Goal: Book appointment/travel/reservation

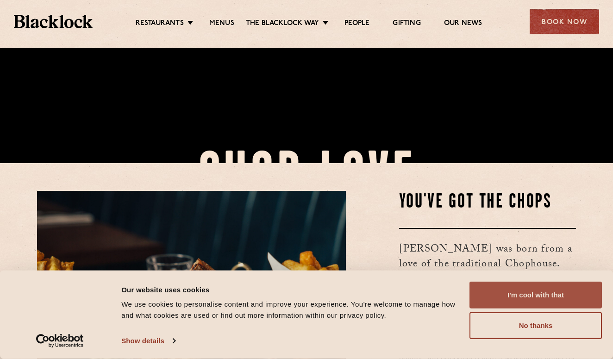
click at [533, 298] on button "I'm cool with that" at bounding box center [536, 295] width 132 height 27
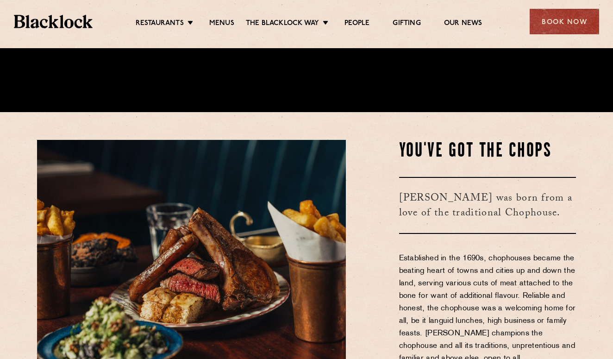
scroll to position [282, 0]
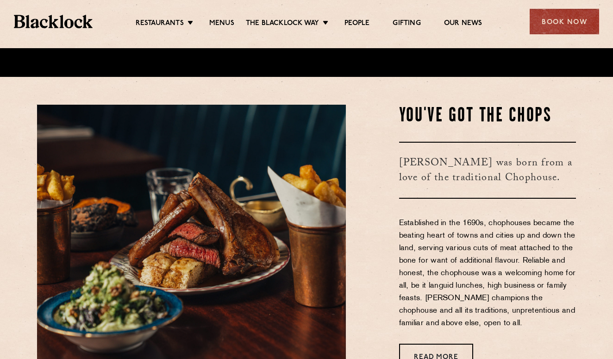
click at [463, 205] on div "You've Got The Chops Blacklock was born from a love of the traditional Chophous…" at bounding box center [468, 237] width 231 height 264
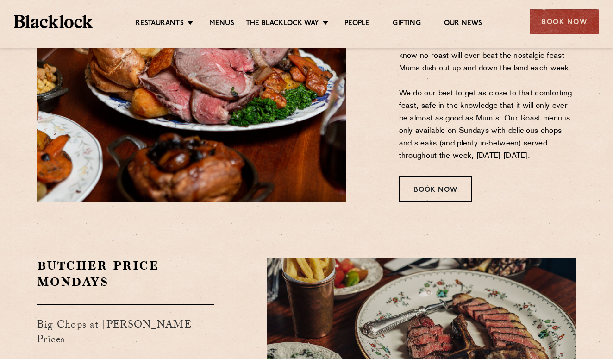
scroll to position [1339, 0]
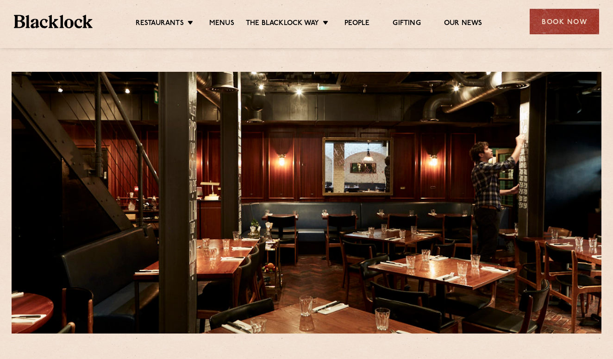
scroll to position [9, 0]
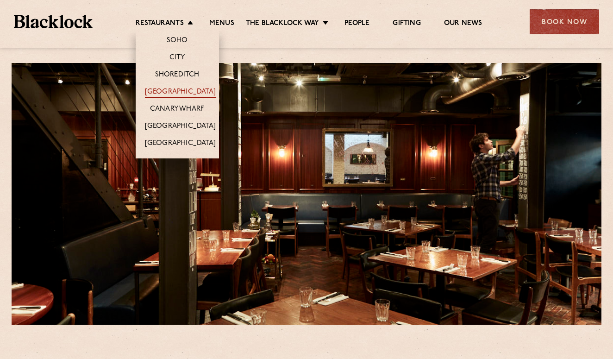
click at [184, 92] on link "[GEOGRAPHIC_DATA]" at bounding box center [180, 93] width 71 height 10
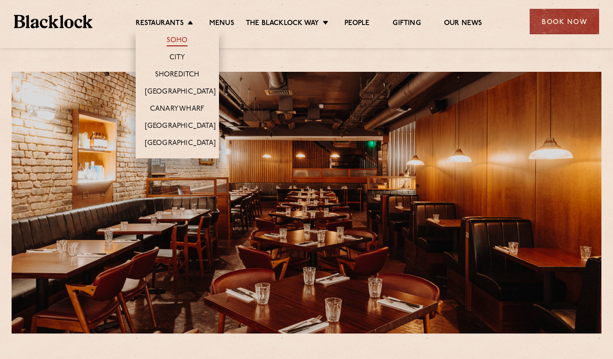
click at [179, 41] on link "Soho" at bounding box center [177, 41] width 21 height 10
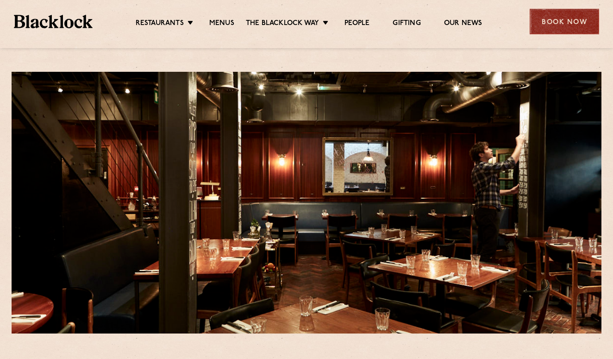
click at [539, 27] on div "Book Now" at bounding box center [564, 21] width 69 height 25
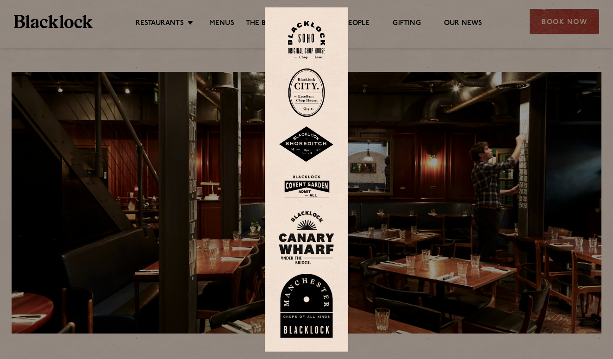
click at [488, 71] on div at bounding box center [306, 179] width 613 height 359
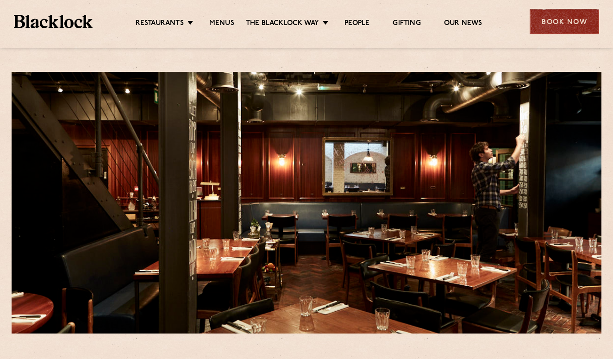
click at [548, 19] on div "Book Now" at bounding box center [564, 21] width 69 height 25
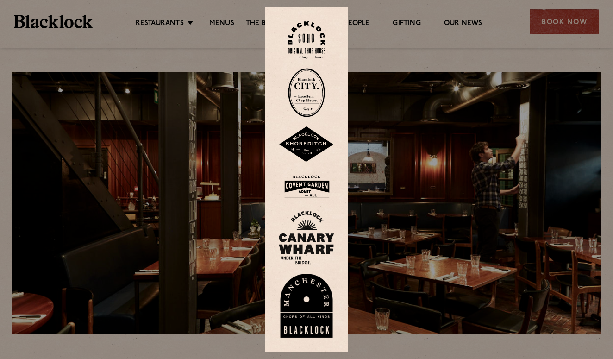
click at [316, 190] on img at bounding box center [307, 187] width 56 height 30
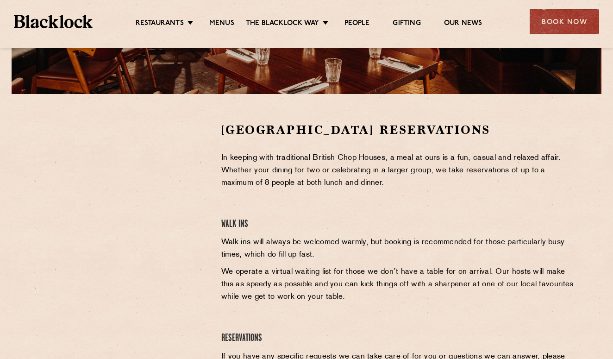
scroll to position [238, 0]
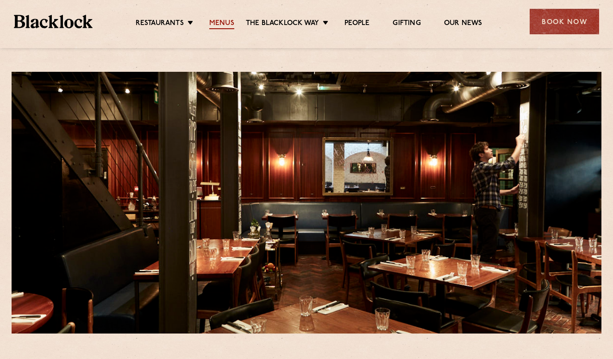
click at [216, 21] on link "Menus" at bounding box center [221, 24] width 25 height 10
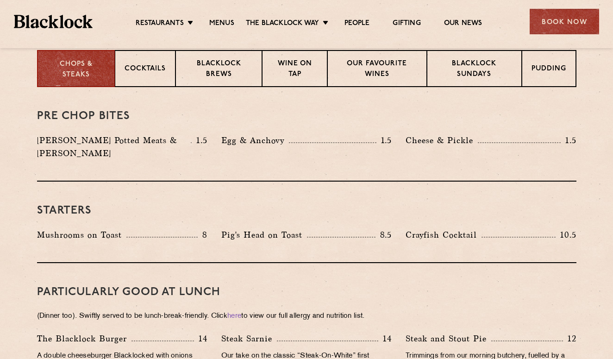
scroll to position [378, 0]
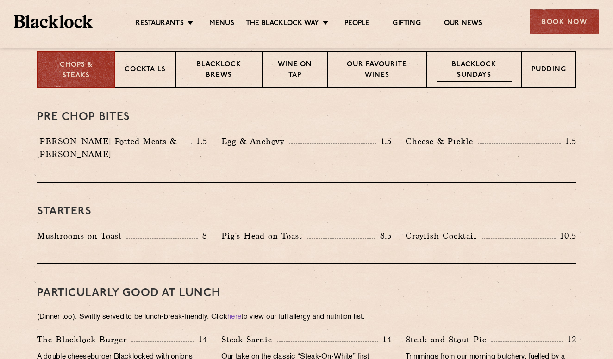
click at [479, 62] on p "Blacklock Sundays" at bounding box center [474, 71] width 75 height 22
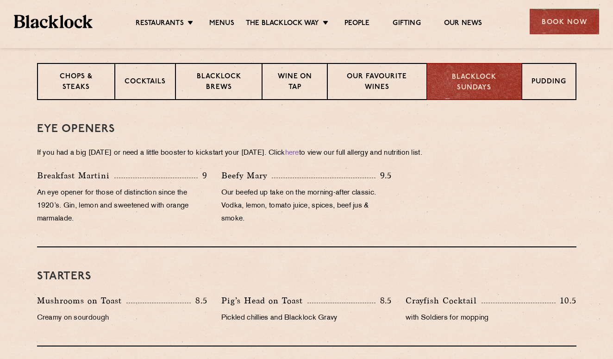
scroll to position [228, 0]
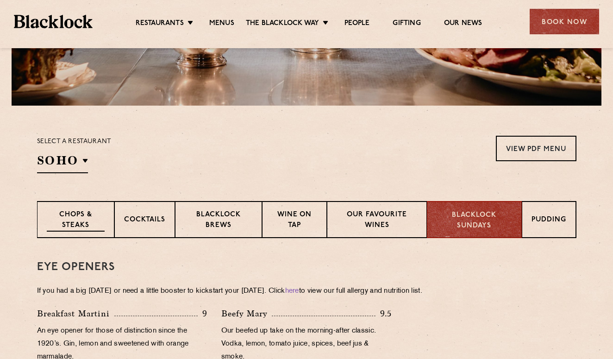
click at [98, 218] on p "Chops & Steaks" at bounding box center [76, 221] width 58 height 22
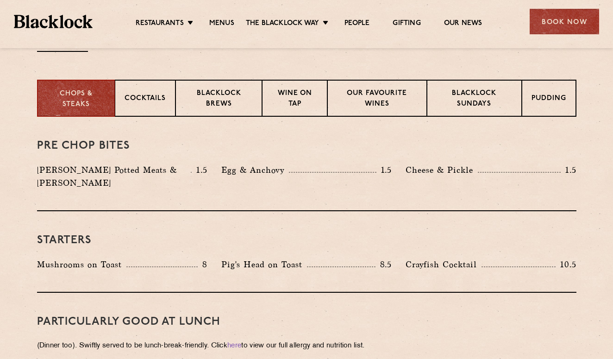
scroll to position [351, 0]
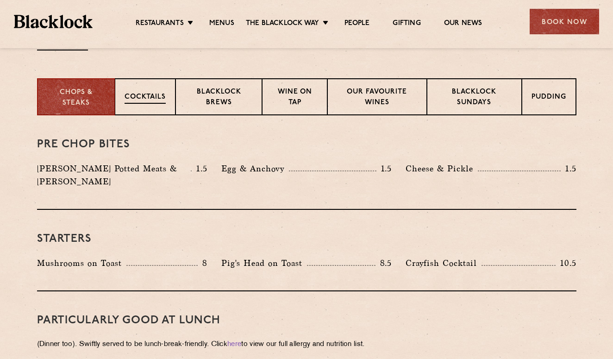
click at [164, 94] on p "Cocktails" at bounding box center [145, 98] width 41 height 12
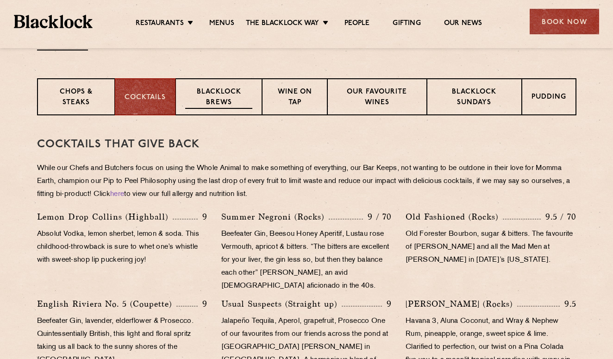
click at [206, 99] on p "Blacklock Brews" at bounding box center [219, 98] width 68 height 22
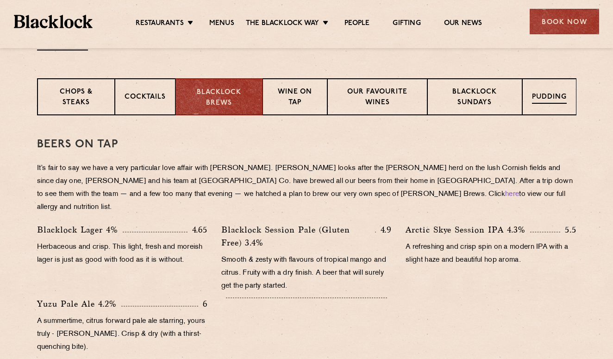
click at [564, 83] on div "Pudding" at bounding box center [549, 96] width 54 height 37
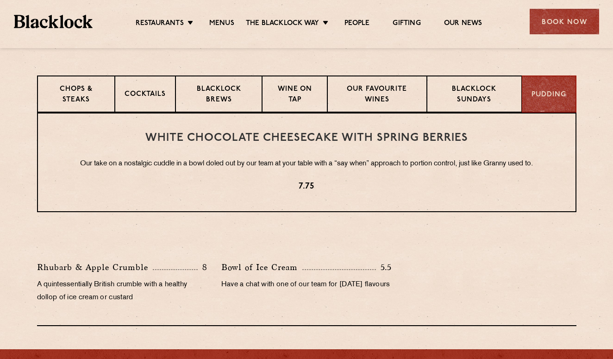
scroll to position [347, 0]
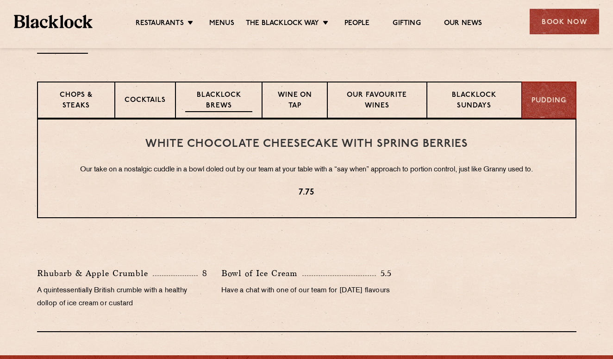
click at [230, 103] on p "Blacklock Brews" at bounding box center [219, 101] width 68 height 22
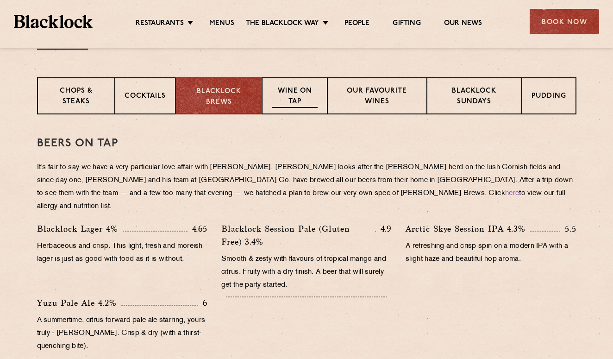
scroll to position [348, 0]
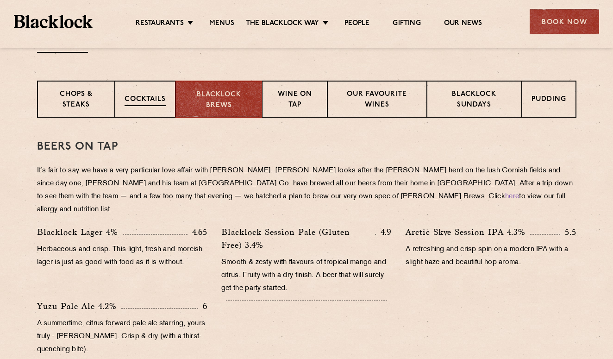
click at [159, 107] on div "Cocktails" at bounding box center [145, 99] width 61 height 37
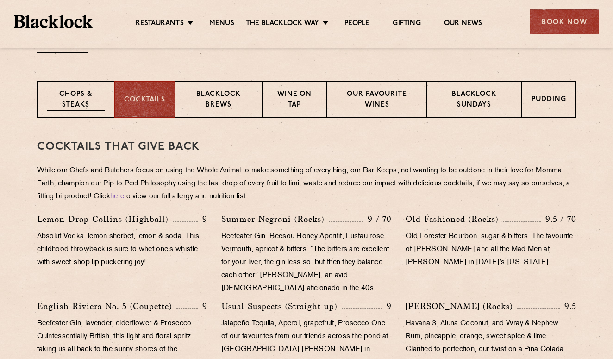
click at [64, 103] on p "Chops & Steaks" at bounding box center [76, 100] width 58 height 22
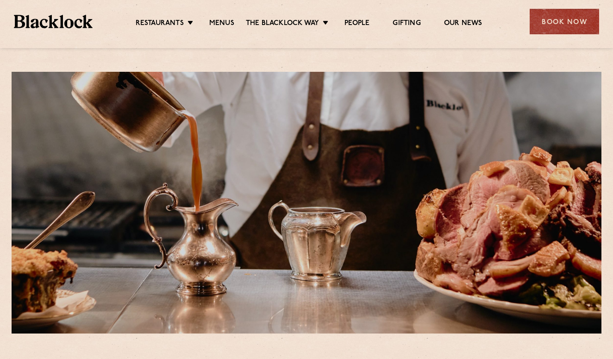
scroll to position [0, 0]
